Goal: Find specific fact: Find specific fact

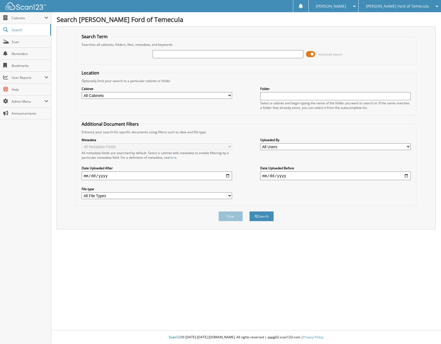
click at [183, 56] on input "text" at bounding box center [227, 54] width 150 height 8
type input "15150"
click at [249, 211] on button "Search" at bounding box center [261, 216] width 24 height 10
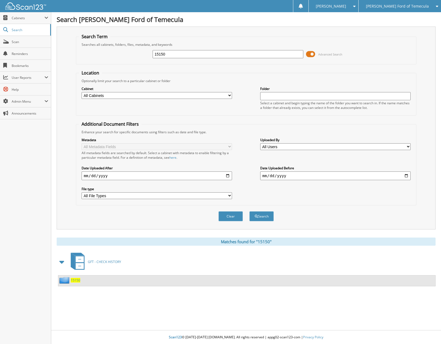
click at [77, 279] on span "15150" at bounding box center [75, 280] width 9 height 5
